Goal: Transaction & Acquisition: Download file/media

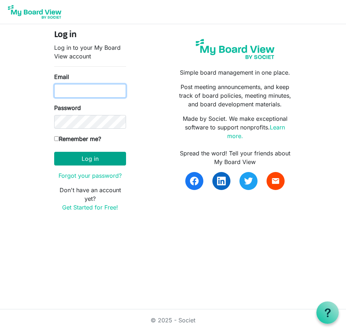
type input "[EMAIL_ADDRESS][DOMAIN_NAME]"
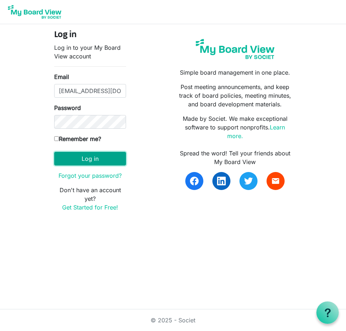
click at [83, 153] on button "Log in" at bounding box center [90, 159] width 72 height 14
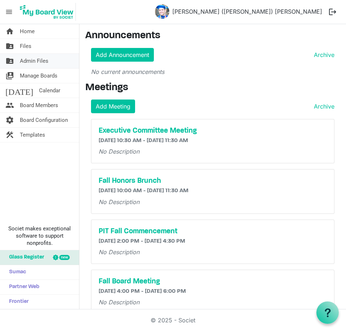
click at [39, 61] on span "Admin Files" at bounding box center [34, 61] width 29 height 14
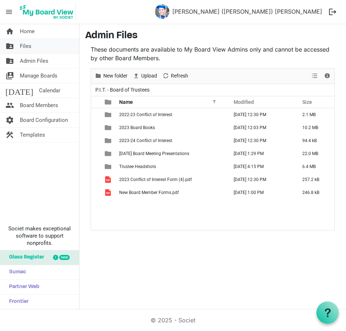
click at [31, 46] on span "Files" at bounding box center [26, 46] width 12 height 14
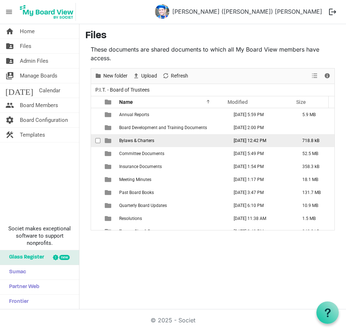
click at [132, 139] on span "Bylaws & Charters" at bounding box center [136, 140] width 35 height 5
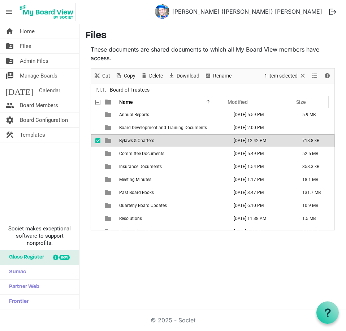
click at [132, 139] on span "Bylaws & Charters" at bounding box center [136, 140] width 35 height 5
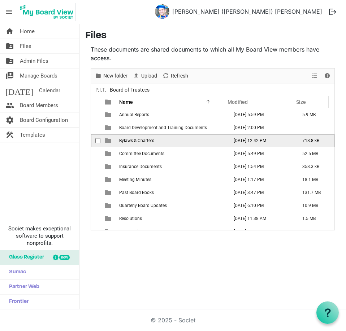
click at [132, 139] on span "Bylaws & Charters" at bounding box center [136, 140] width 35 height 5
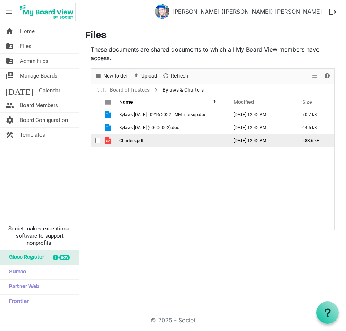
click at [130, 141] on span "Charters.pdf" at bounding box center [131, 140] width 24 height 5
